Goal: Obtain resource: Obtain resource

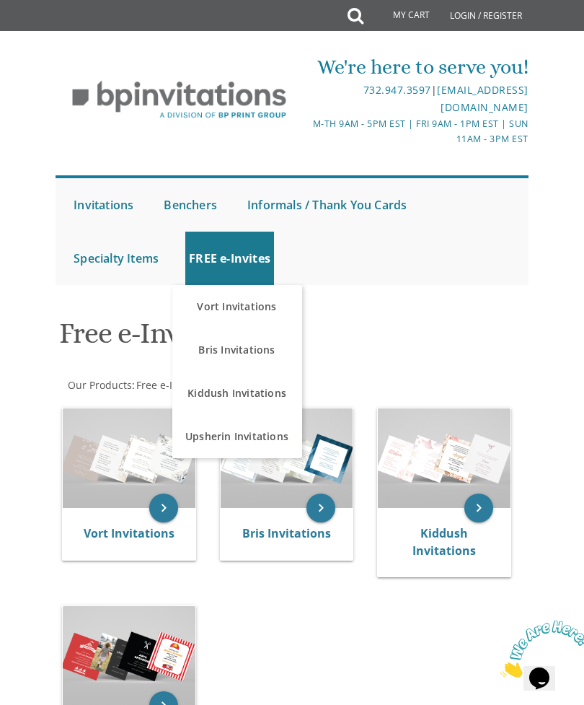
click at [457, 282] on ul "Submit Invitations Weddings Bar Mitzvah Bat Mitzvah Wedding Minis Kiddush Minis…" at bounding box center [292, 230] width 473 height 110
click at [299, 517] on div "Bris Invitations" at bounding box center [287, 534] width 133 height 52
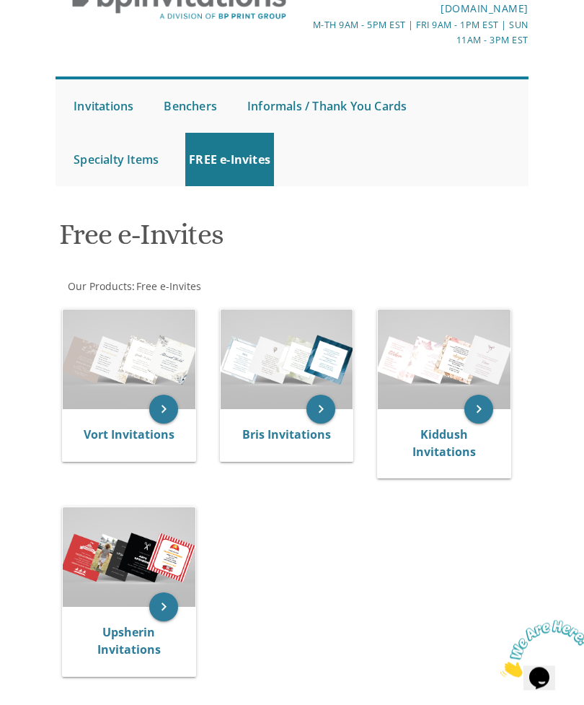
scroll to position [99, 0]
click at [323, 410] on icon "keyboard_arrow_right" at bounding box center [321, 409] width 29 height 29
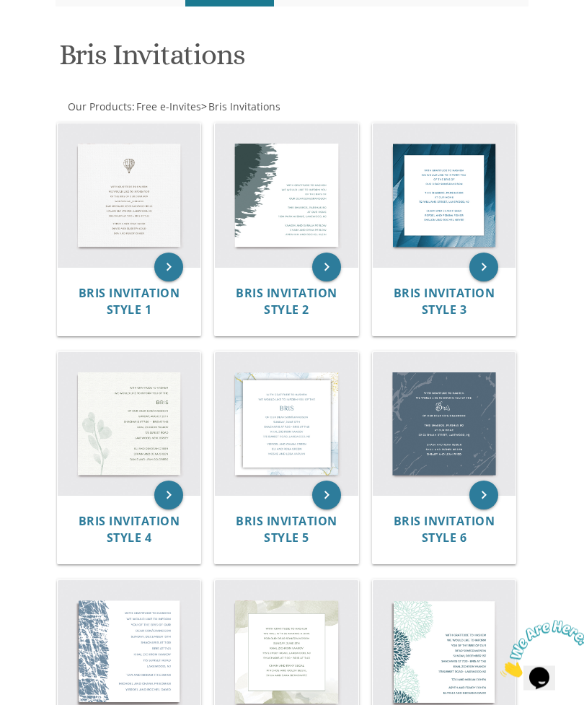
scroll to position [277, 0]
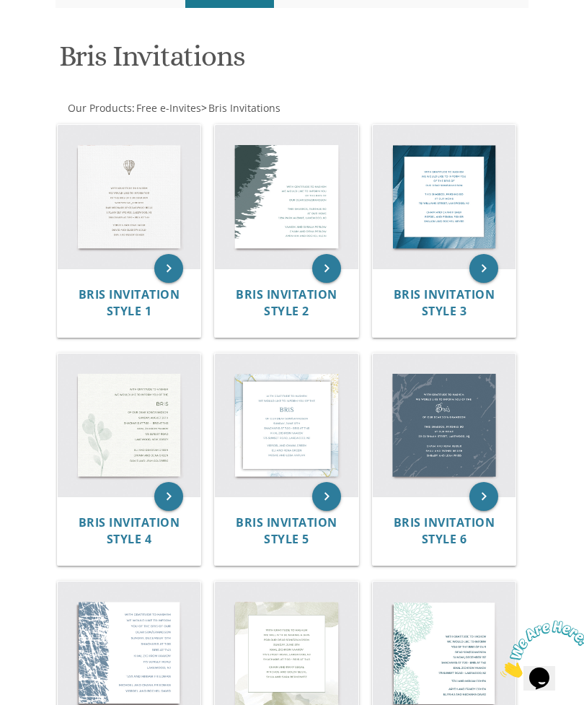
click at [149, 218] on img at bounding box center [130, 197] width 144 height 144
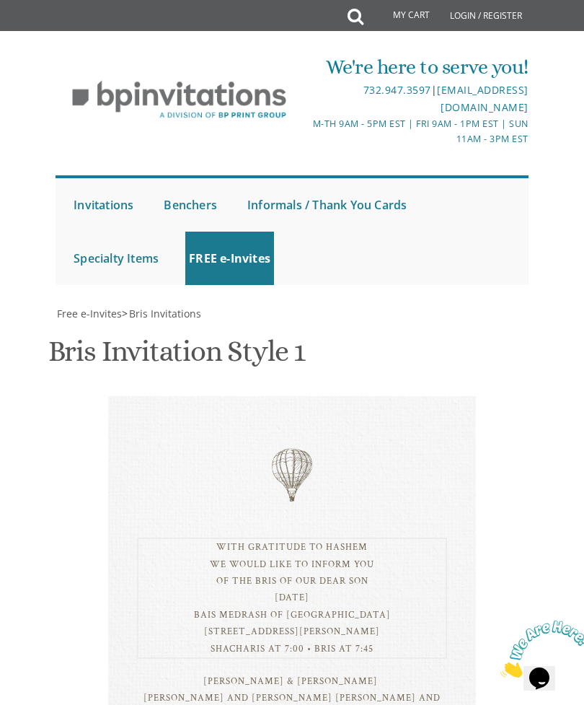
scroll to position [436, 0]
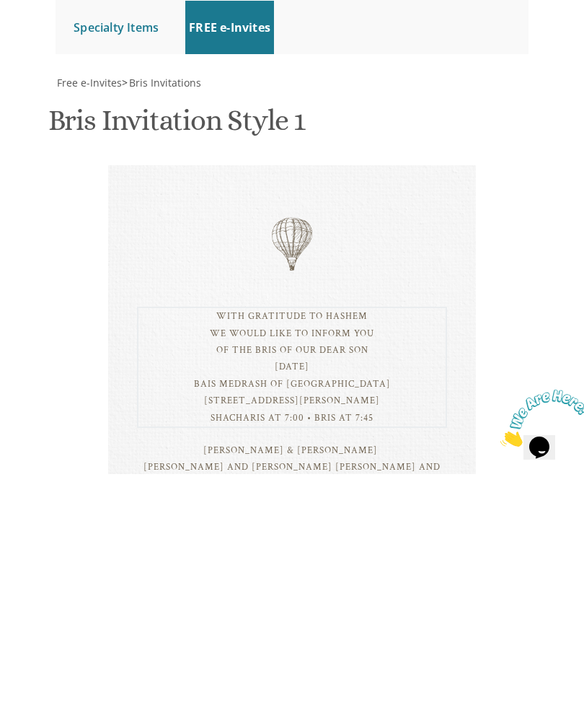
type textarea "ברוב שבח והודאה לה׳ We would like to inform you of the bris of our dear son Sun…"
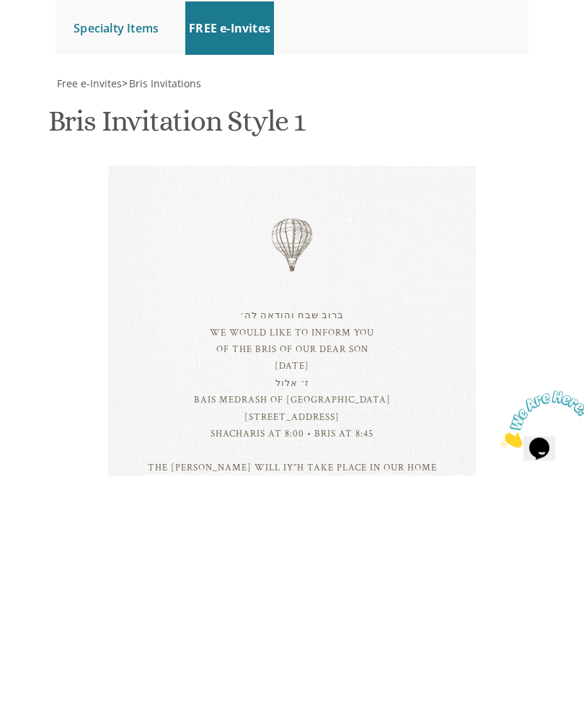
type input "Ahuvae"
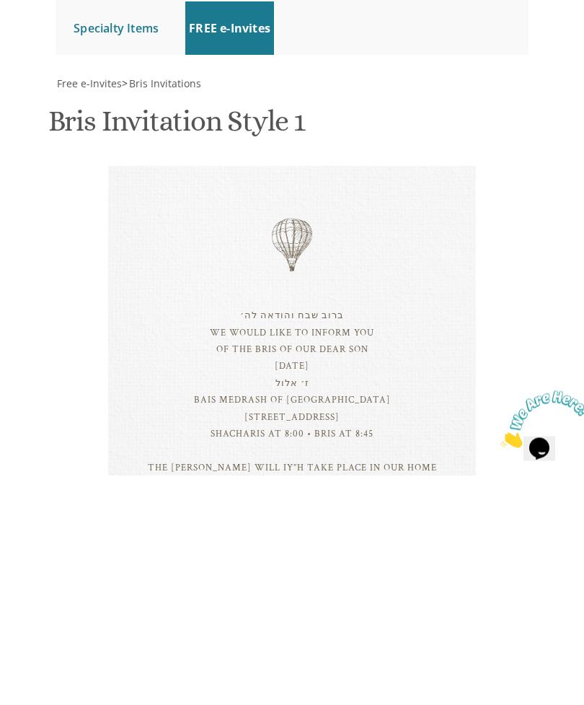
type textarea "[PERSON_NAME] and [PERSON_NAME] [PERSON_NAME] and [PERSON_NAME] [PERSON_NAME] a…"
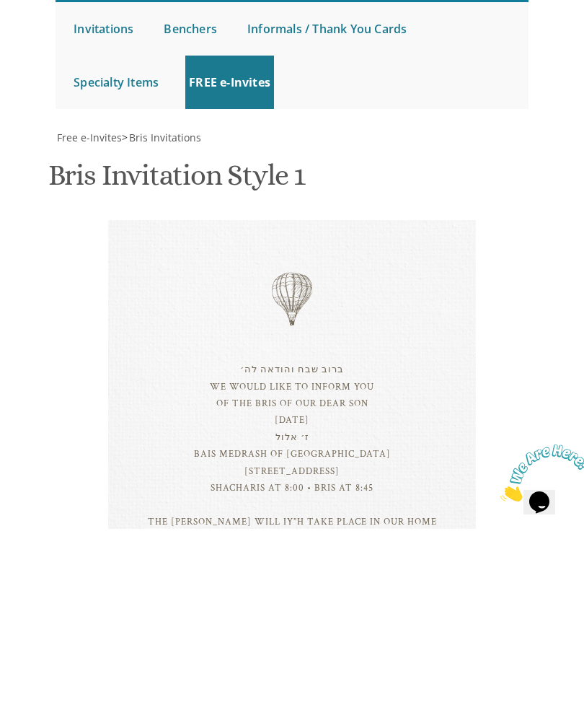
scroll to position [0, 0]
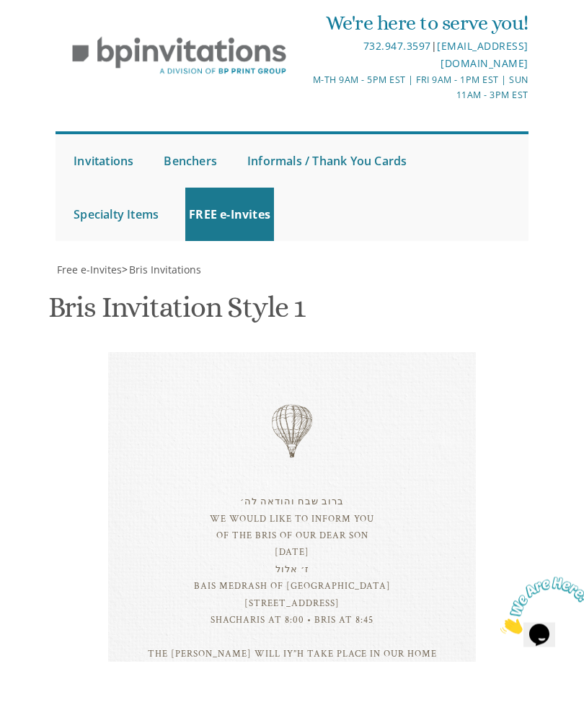
type input "[EMAIL_ADDRESS][DOMAIN_NAME]"
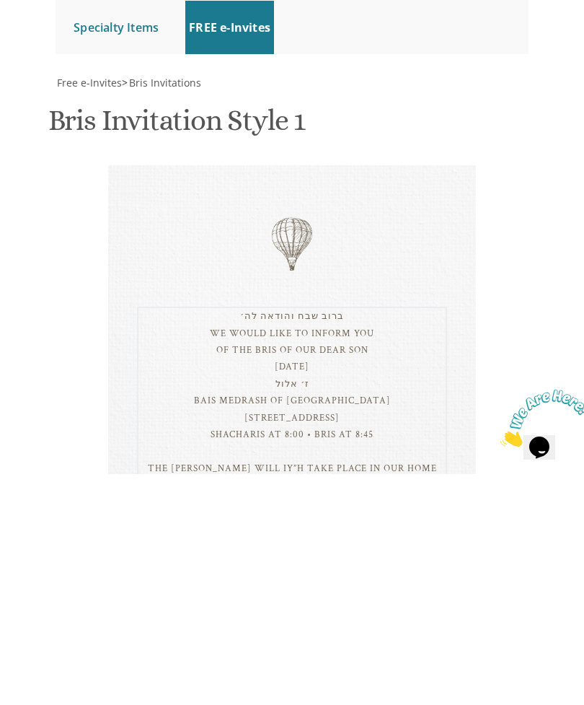
scroll to position [61, 0]
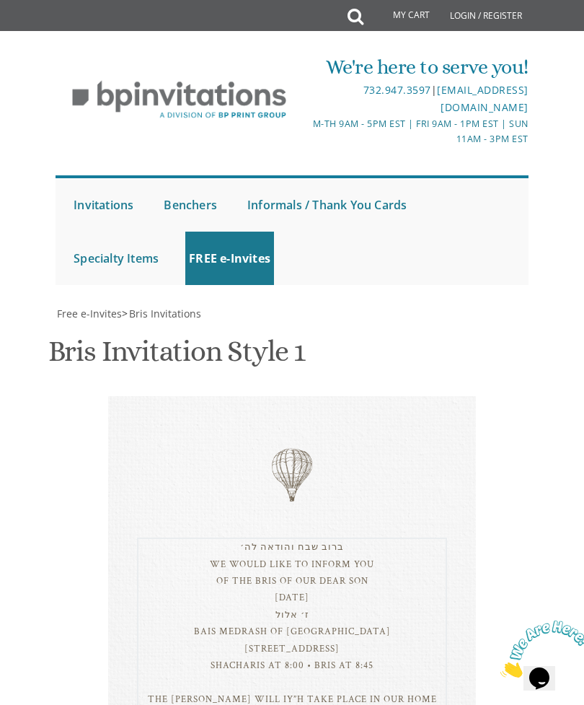
scroll to position [363, 0]
click at [402, 537] on div "ברוב שבח והודאה לה׳ We would like to inform you of the bris of our dear son Sun…" at bounding box center [292, 631] width 310 height 188
click at [430, 537] on div "ברוב שבח והודאה לה׳ We would like to inform you of the bris of our dear son/gra…" at bounding box center [292, 629] width 310 height 185
click at [446, 537] on div "ברוב שבח והודאה לה׳ We would like to inform you of the bris of our dear son/gra…" at bounding box center [292, 629] width 310 height 185
click at [439, 537] on div "ברוב שבח והודאה לה׳ We would like to inform you of the bris of our dear son/gra…" at bounding box center [292, 629] width 310 height 185
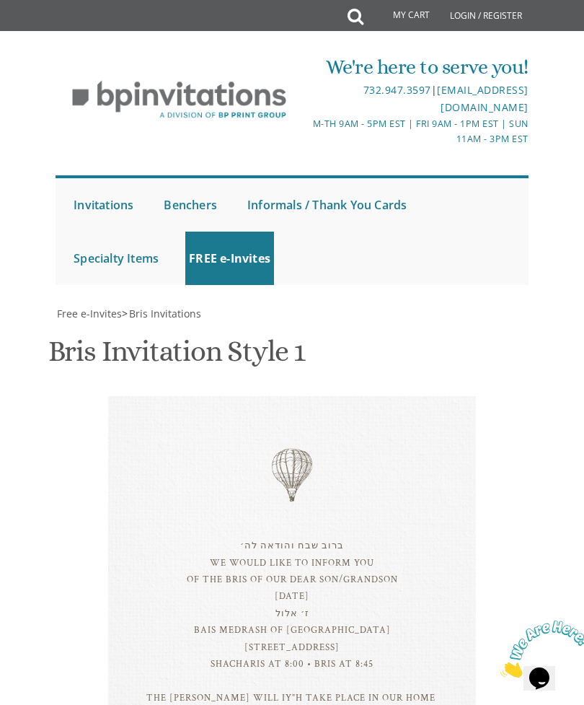
click at [366, 396] on div "ברוב שבח והודאה לה׳ We would like to inform you of the bris of our dear son/gra…" at bounding box center [292, 614] width 368 height 436
click at [368, 537] on div "ברוב שבח והודאה לה׳ We would like to inform you of the bris of our dear son/gra…" at bounding box center [292, 629] width 310 height 185
click at [335, 396] on div "ברוב שבח והודאה לה׳ We would like to inform you of the bris of our dear son/gra…" at bounding box center [292, 614] width 368 height 436
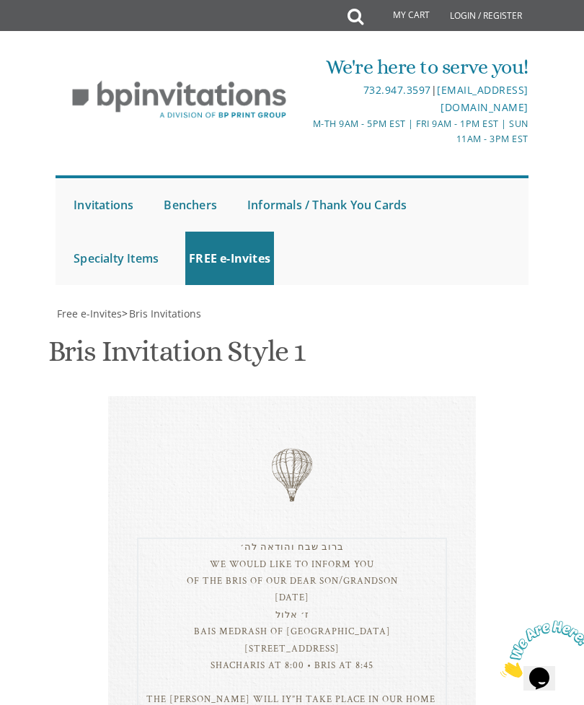
scroll to position [674, 0]
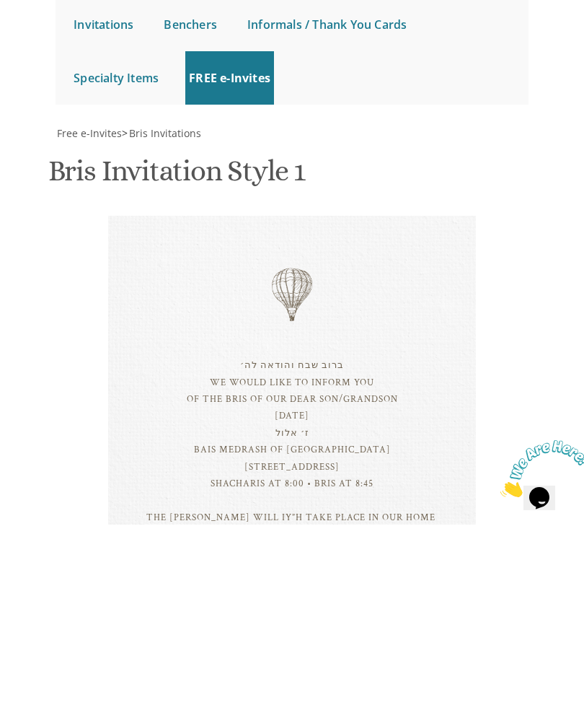
scroll to position [0, 0]
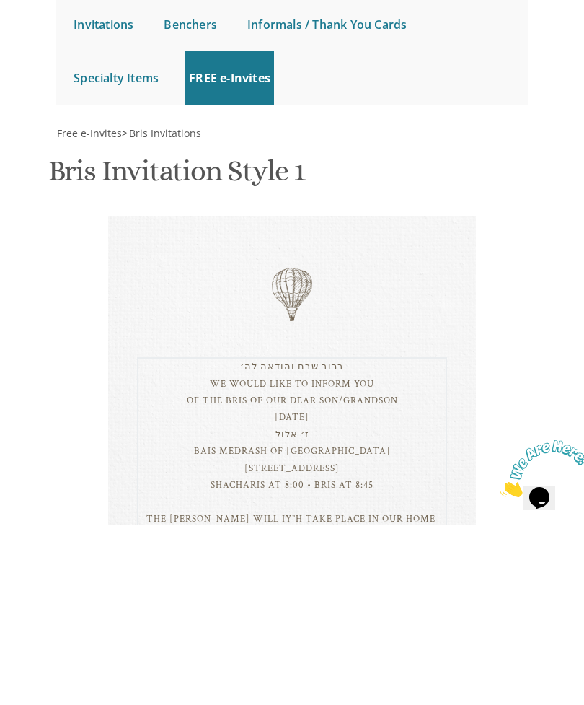
paste textarea "•"
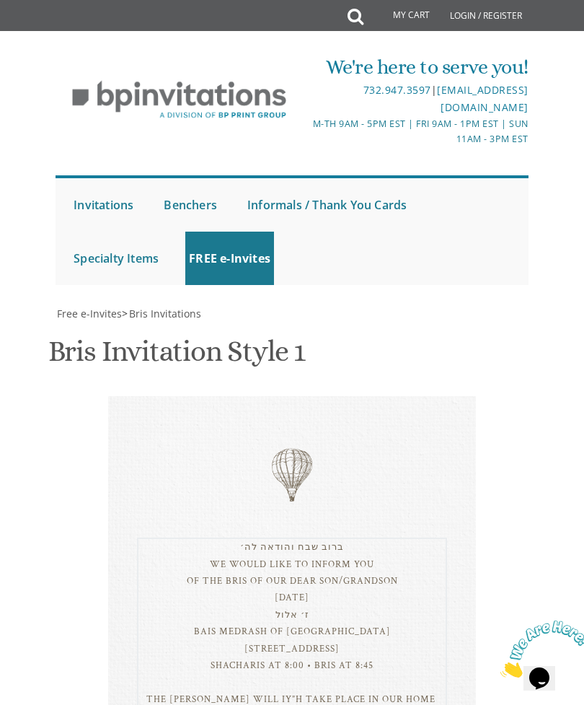
scroll to position [475, 0]
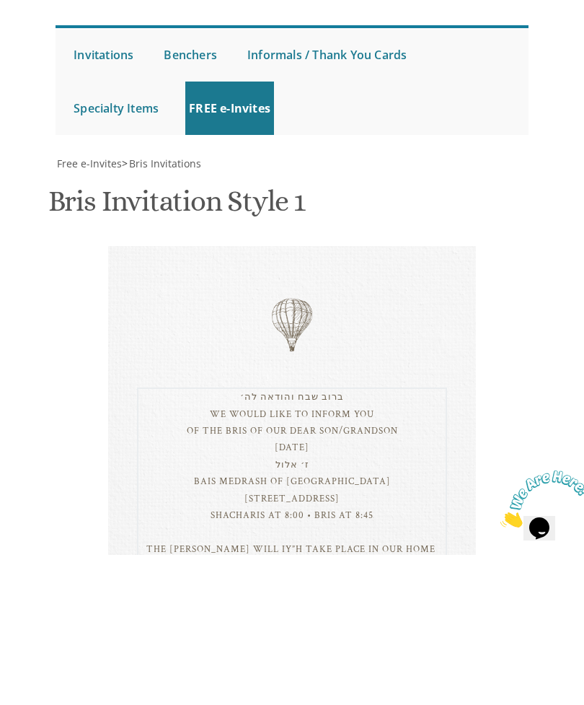
type textarea "ברוב שבח והודאה לה׳ We would like to inform you of the bris of our dear son/gra…"
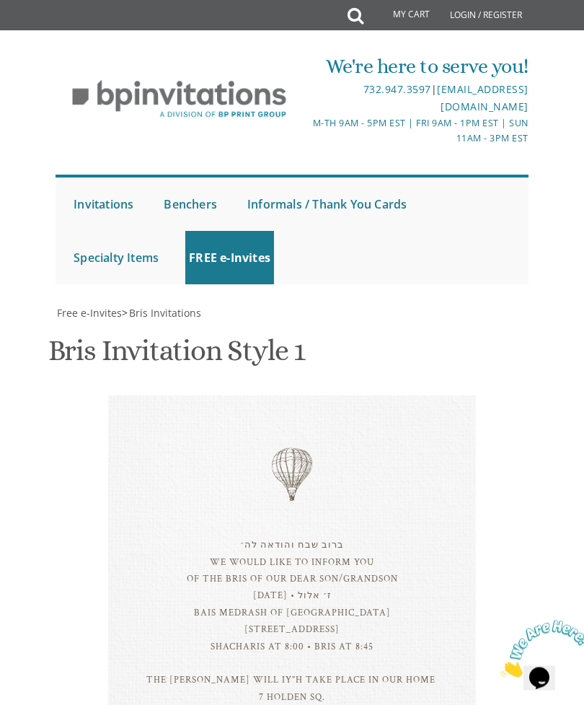
scroll to position [642, 0]
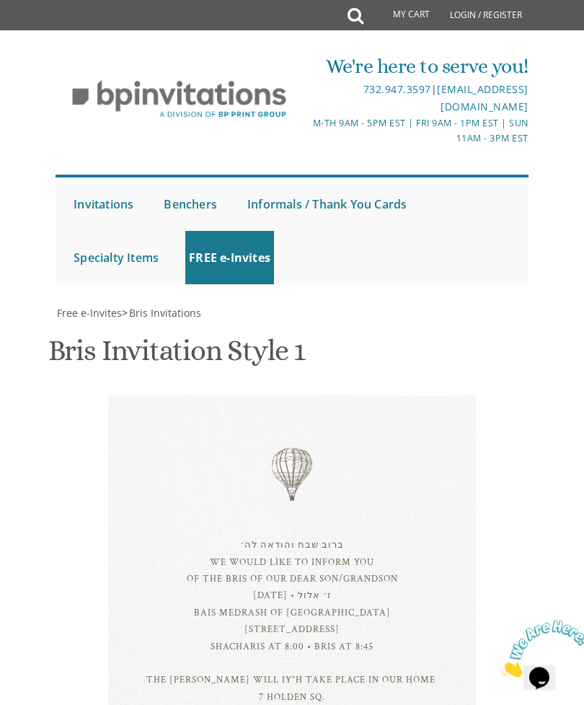
scroll to position [0, 0]
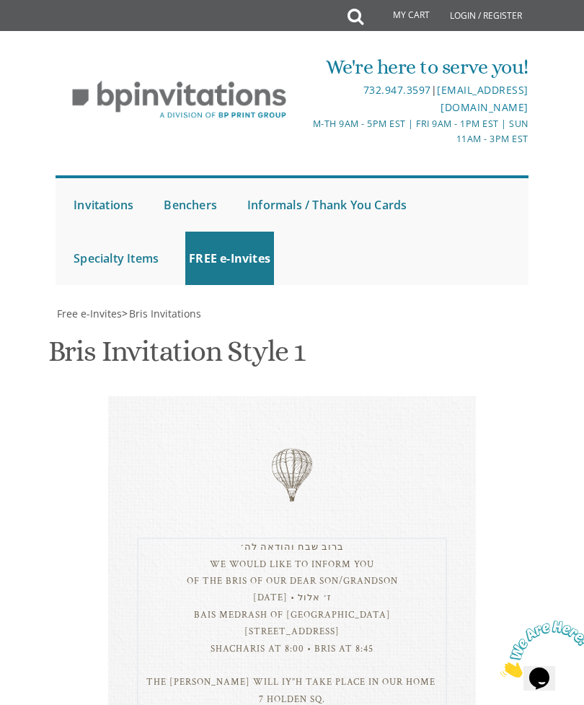
scroll to position [375, 0]
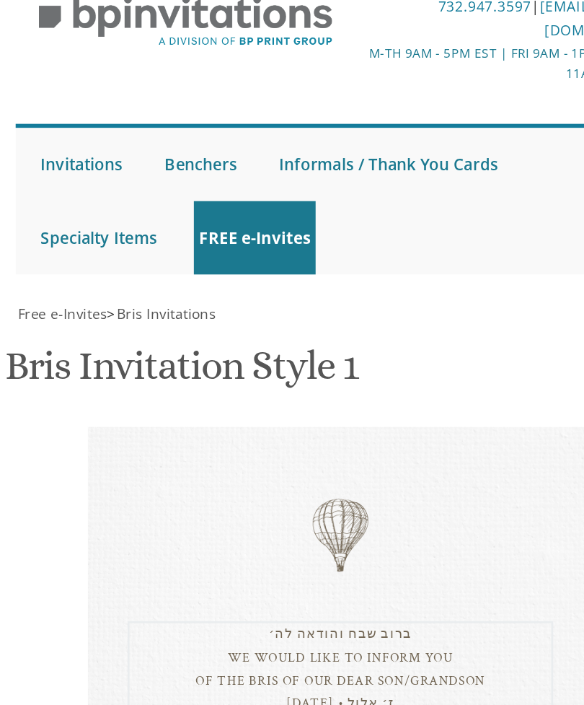
click at [137, 537] on div "ברוב שבח והודאה לה׳ We would like to inform you of the bris of our dear son/gra…" at bounding box center [292, 623] width 310 height 172
click at [137, 537] on div "ברוב שבח והודאה לה׳ We would like to inform you of the bris of our dear son/gra…" at bounding box center [292, 621] width 310 height 169
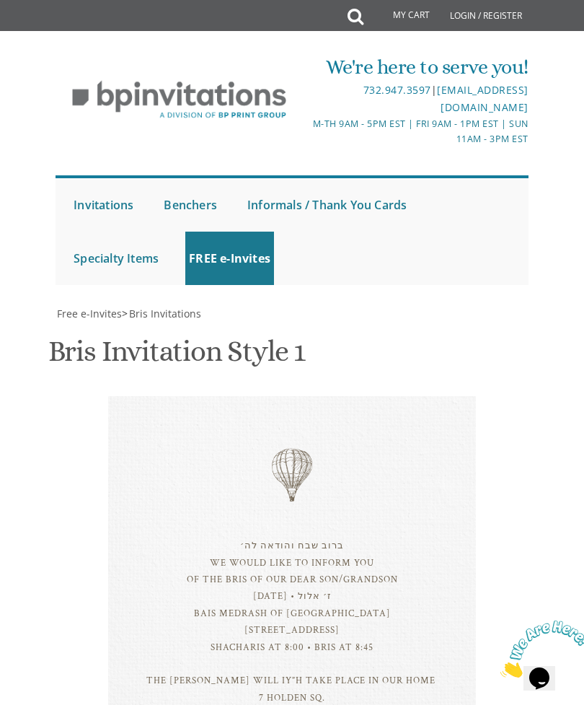
scroll to position [174, 0]
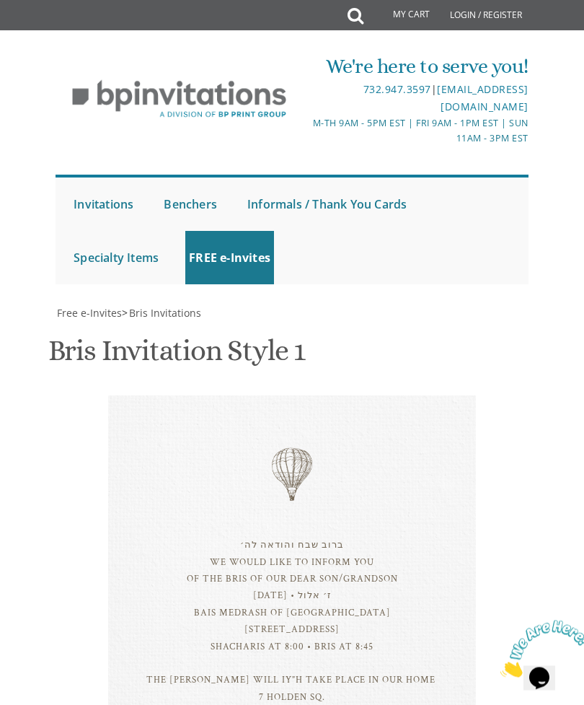
click at [154, 396] on div "ברוב שבח והודאה לה׳ We would like to inform you of the bris of our dear son/gra…" at bounding box center [292, 605] width 368 height 418
click at [232, 537] on div "ברוב שבח והודאה לה׳ We would like to inform you of the bris of our dear son/gra…" at bounding box center [292, 621] width 310 height 169
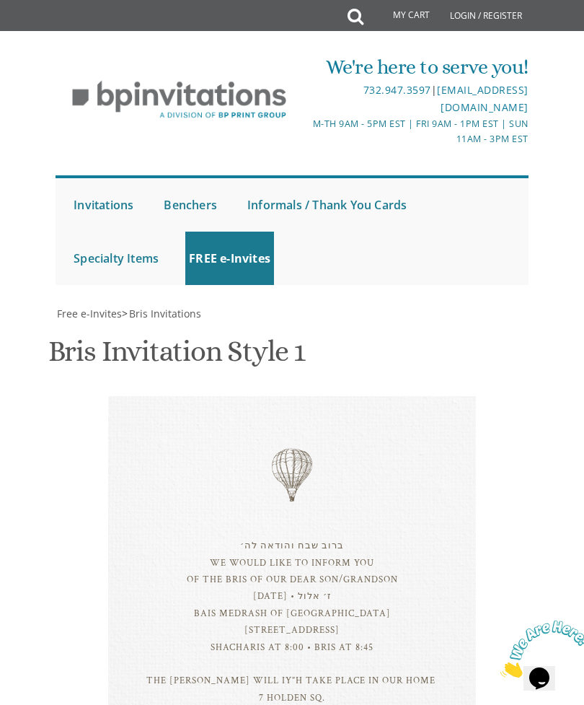
click at [106, 396] on div "ברוב שבח והודאה לה׳ We would like to inform you of the bris of our dear son/gra…" at bounding box center [292, 605] width 460 height 418
click at [113, 396] on div "ברוב שבח והודאה לה׳ We would like to inform you of the bris of our dear son/gra…" at bounding box center [292, 605] width 368 height 418
click at [123, 396] on div "ברוב שבח והודאה לה׳ We would like to inform you of the bris of our dear son/gra…" at bounding box center [292, 605] width 368 height 418
click at [247, 537] on div "ברוב שבח והודאה לה׳ We would like to inform you of the bris of our dear son/gra…" at bounding box center [292, 621] width 310 height 169
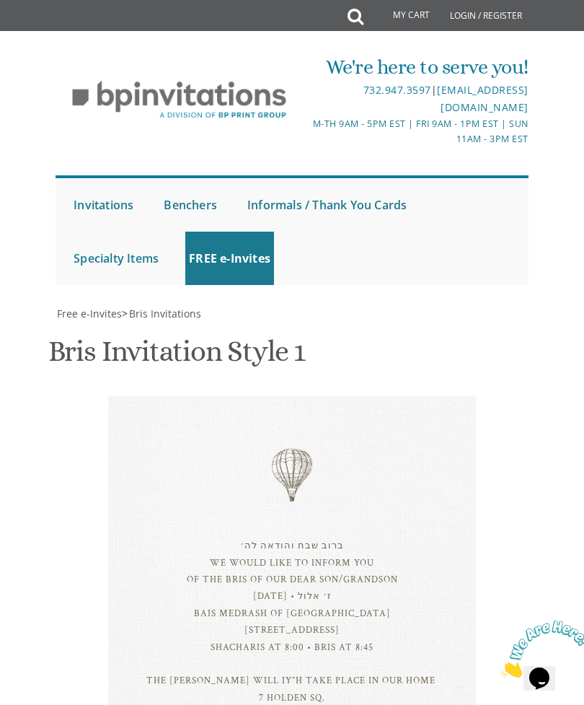
click at [246, 537] on div "ברוב שבח והודאה לה׳ We would like to inform you of the bris of our dear son/gra…" at bounding box center [292, 621] width 310 height 169
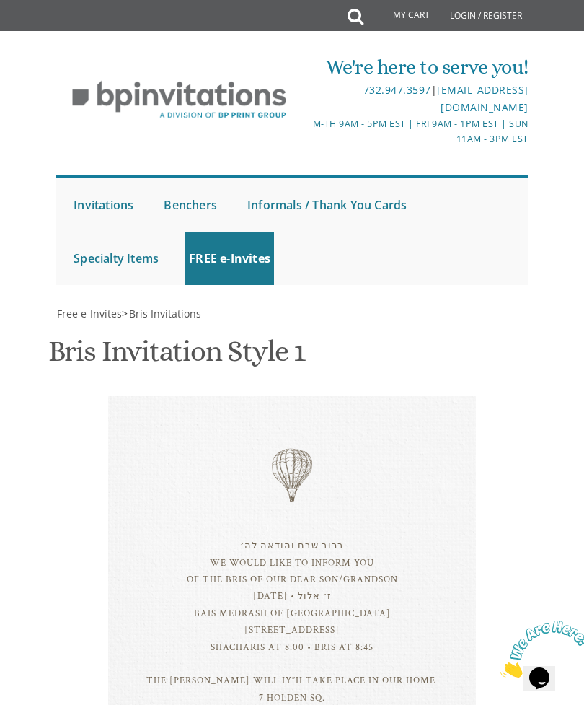
scroll to position [232, 0]
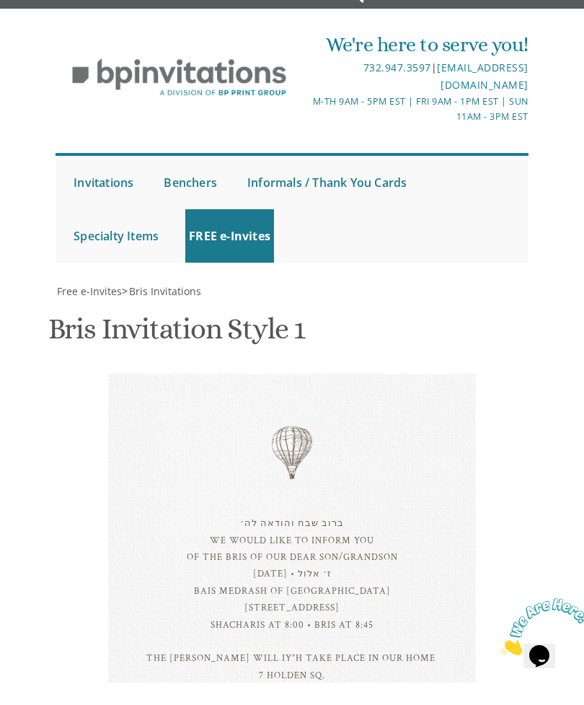
click at [250, 537] on div "ברוב שבח והודאה לה׳ We would like to inform you of the bris of our dear son/gra…" at bounding box center [292, 621] width 310 height 169
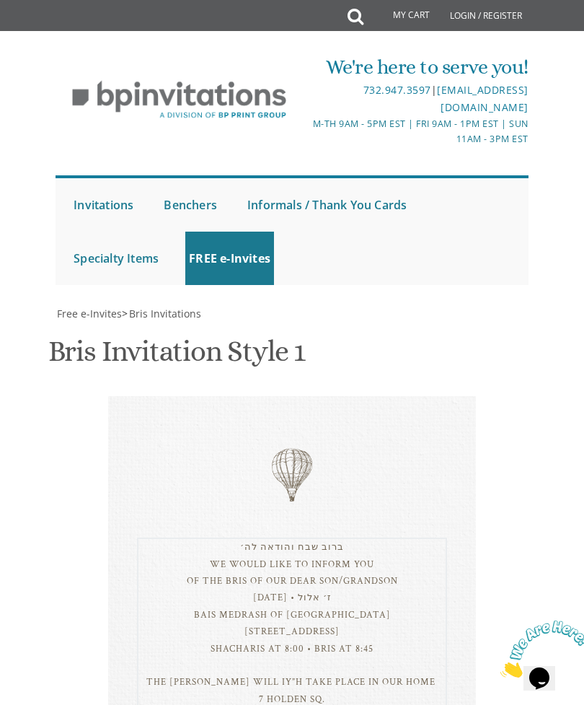
scroll to position [17, 0]
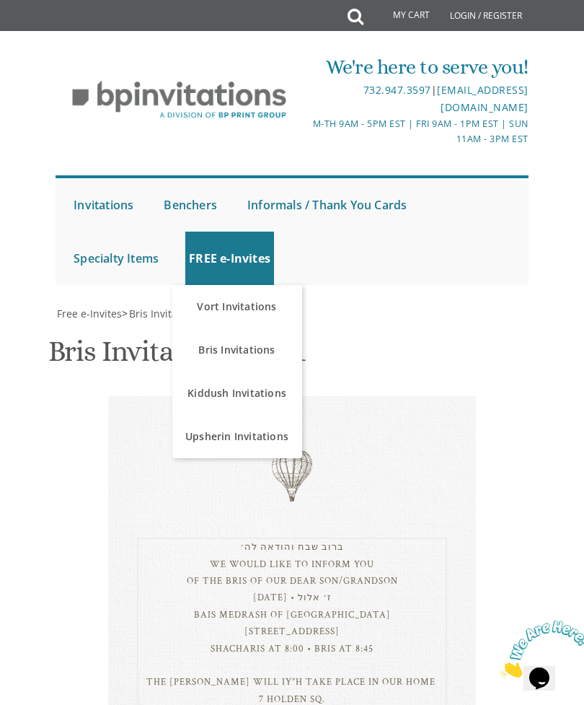
click at [204, 328] on link "Bris Invitations" at bounding box center [237, 349] width 130 height 43
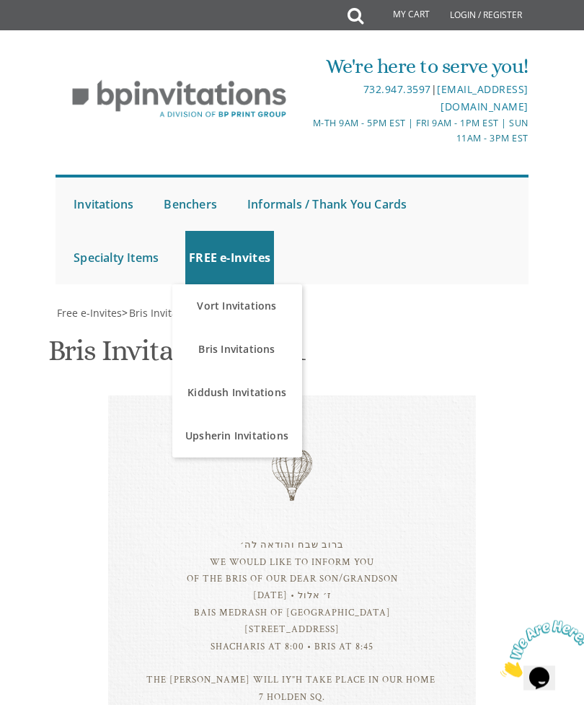
click at [216, 328] on link "Bris Invitations" at bounding box center [237, 349] width 130 height 43
click at [270, 330] on link "Bris Invitations" at bounding box center [237, 349] width 130 height 43
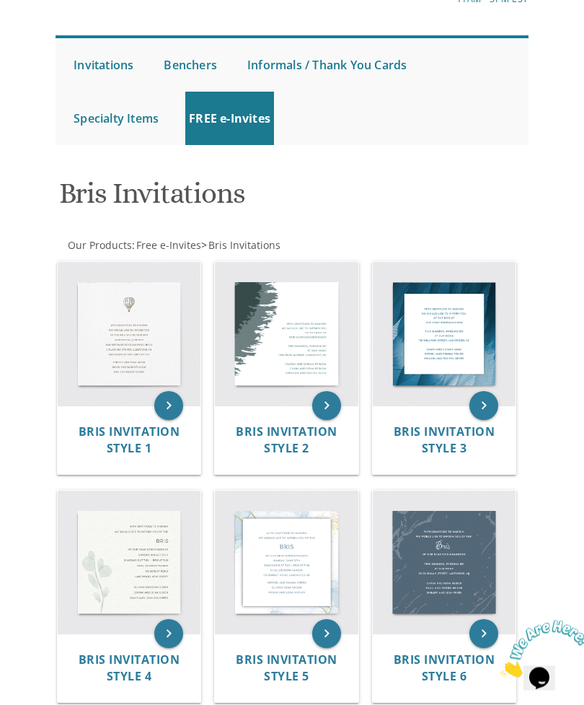
scroll to position [141, 0]
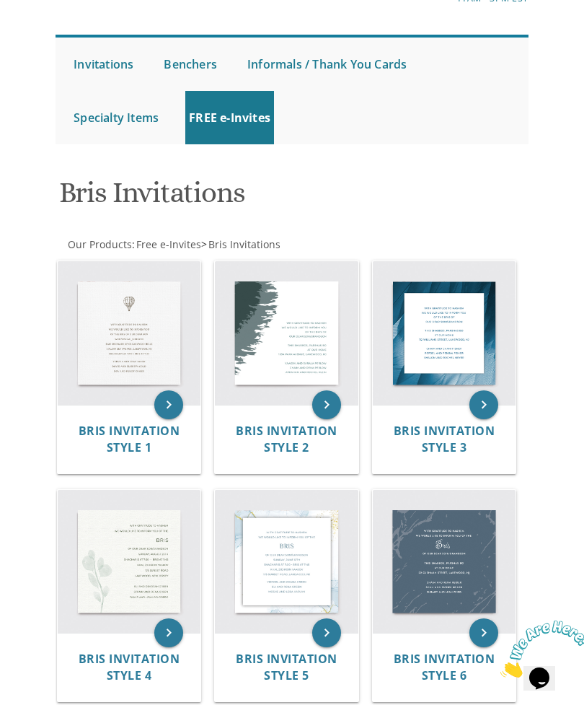
click at [161, 544] on img at bounding box center [130, 562] width 144 height 144
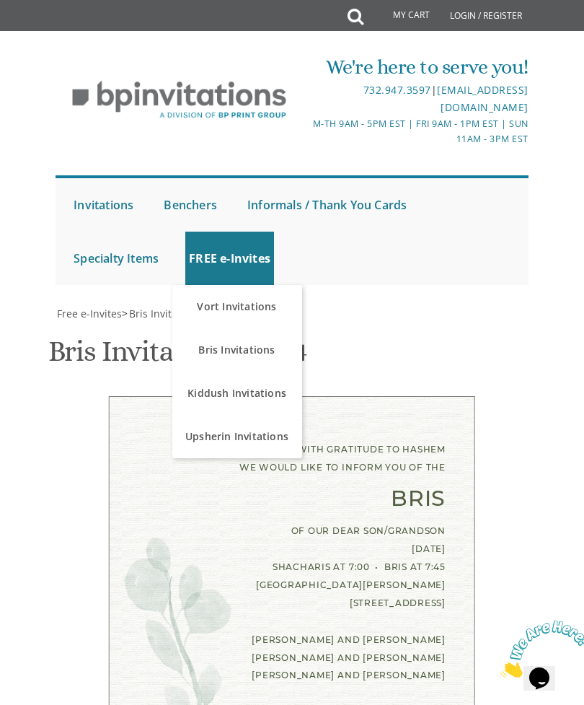
click at [273, 352] on link "Bris Invitations" at bounding box center [237, 349] width 130 height 43
click at [278, 342] on link "Bris Invitations" at bounding box center [237, 349] width 130 height 43
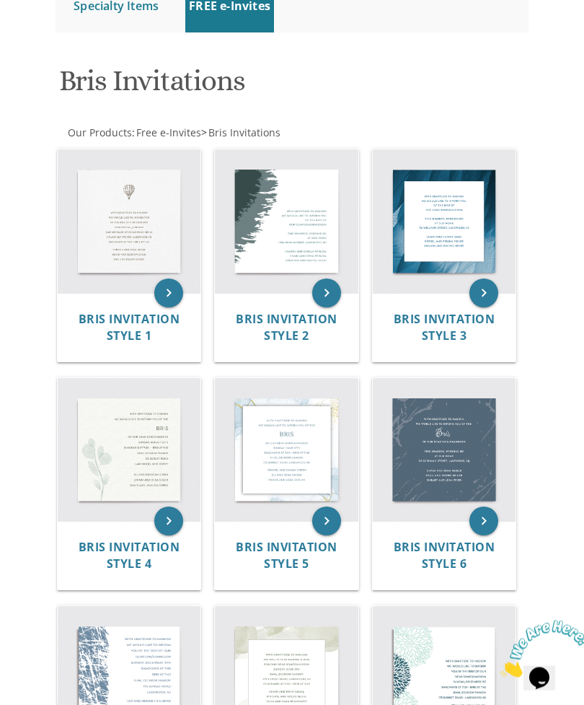
scroll to position [254, 0]
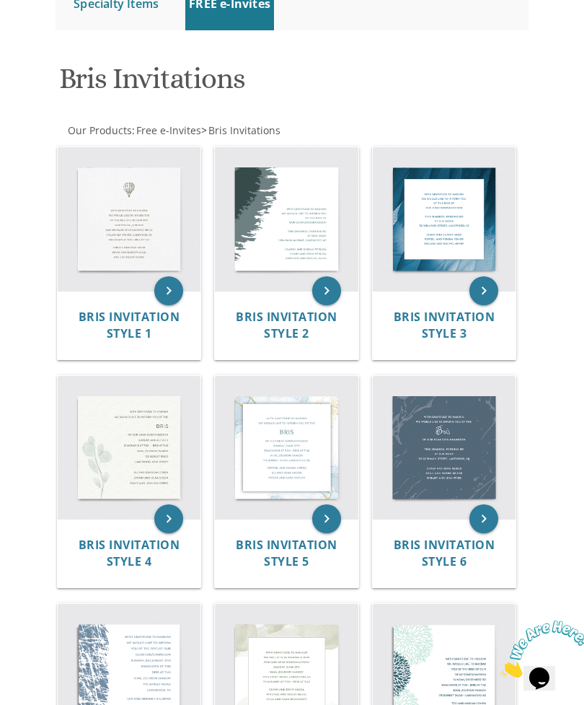
click at [155, 224] on img at bounding box center [130, 219] width 144 height 144
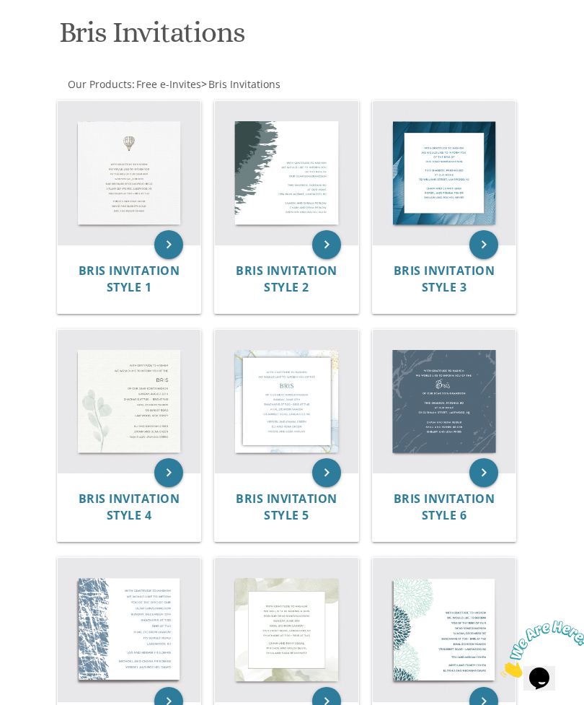
scroll to position [0, 0]
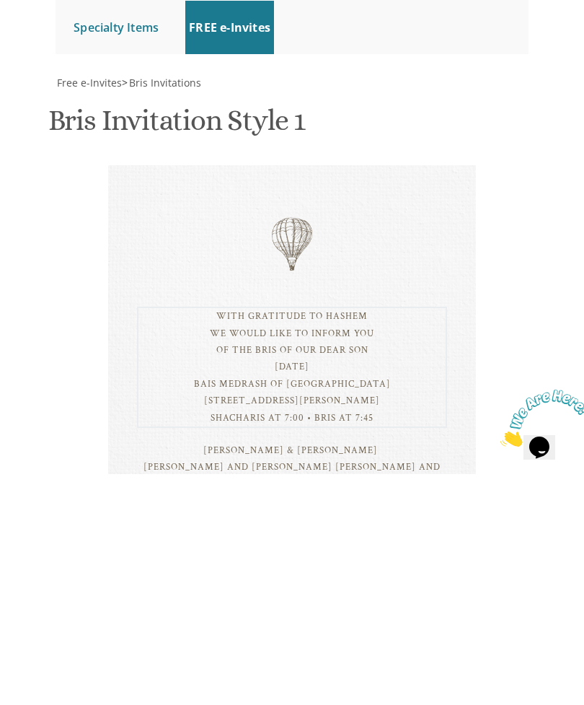
paste textarea "ברוב שבח והודאה לה׳ We would like to inform you of the bris of our dear son/gra…"
type textarea "ברוב שבח והודאה לה׳ We would like to inform you of the bris of our dear son/gra…"
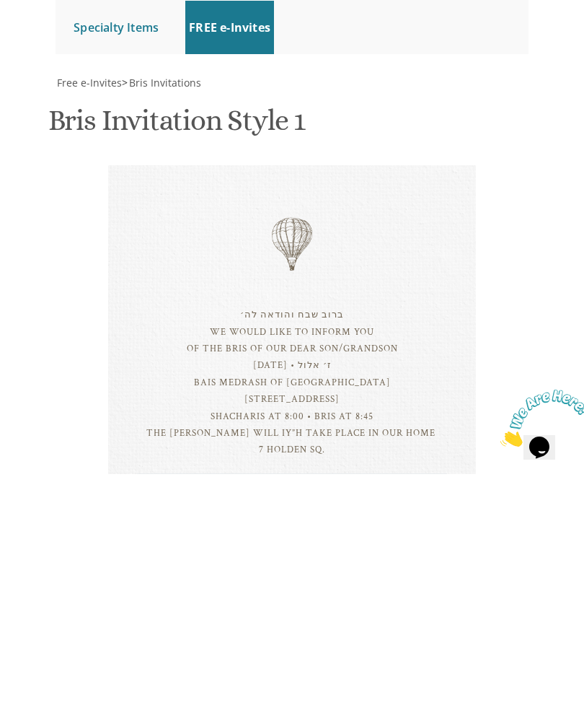
type textarea "[PERSON_NAME] and [PERSON_NAME] [PERSON_NAME] and [PERSON_NAME] [PERSON_NAME] a…"
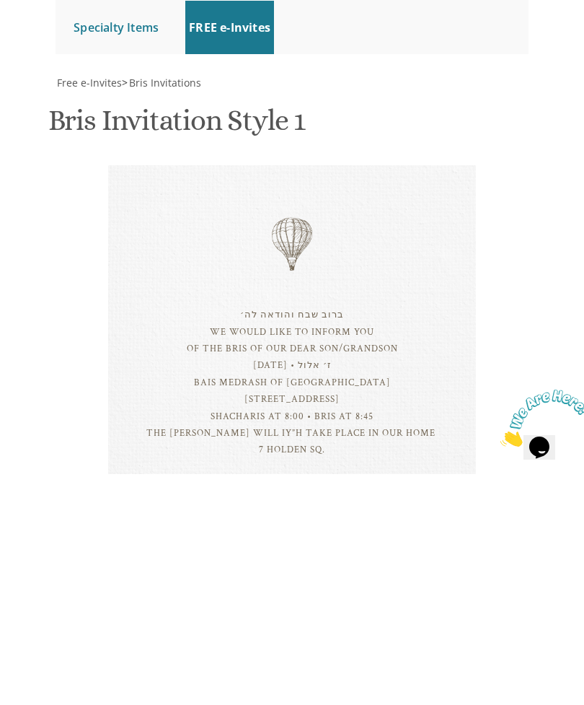
type input "[EMAIL_ADDRESS][DOMAIN_NAME]"
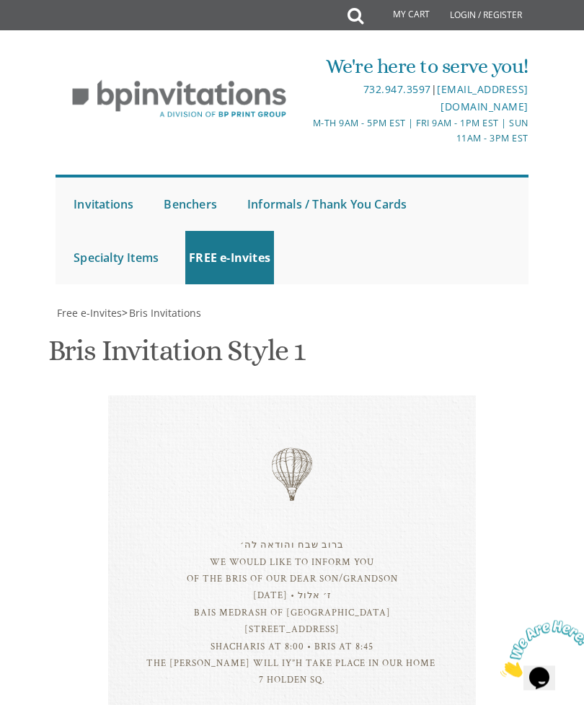
scroll to position [448, 0]
click at [438, 537] on div "ברוב שבח והודאה לה׳ We would like to inform you of the bris of our dear son/gra…" at bounding box center [292, 613] width 310 height 152
